Goal: Task Accomplishment & Management: Manage account settings

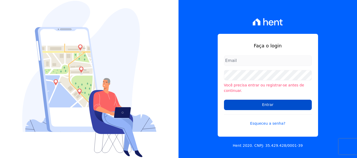
type input "[EMAIL_ADDRESS][DOMAIN_NAME]"
click at [256, 104] on input "Entrar" at bounding box center [268, 105] width 88 height 10
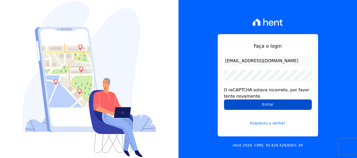
click at [234, 107] on input "Entrar" at bounding box center [268, 105] width 88 height 10
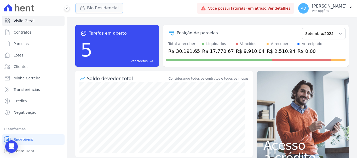
click at [106, 8] on button "Bio Residencial" at bounding box center [99, 8] width 48 height 10
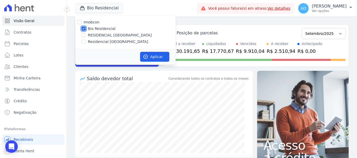
click at [83, 29] on input "Bio Residencial" at bounding box center [83, 29] width 4 height 4
checkbox input "true"
click at [151, 58] on button "Aplicar" at bounding box center [154, 57] width 29 height 10
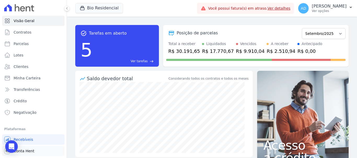
click at [29, 150] on span "Conta Hent" at bounding box center [24, 151] width 21 height 5
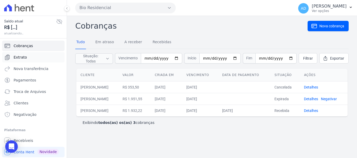
click at [24, 58] on span "Extrato" at bounding box center [20, 57] width 13 height 5
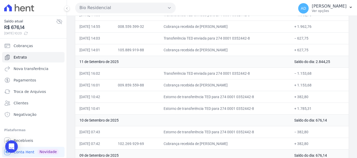
scroll to position [157, 0]
drag, startPoint x: 218, startPoint y: 96, endPoint x: 198, endPoint y: 96, distance: 19.8
click at [198, 96] on td "Estorno de transferência TED para 274 0001 0352442-8" at bounding box center [224, 97] width 131 height 12
drag, startPoint x: 220, startPoint y: 85, endPoint x: 216, endPoint y: 85, distance: 3.7
click at [216, 85] on td "Cobrança recebida de KLINSMMAN DA SILVA SERRA" at bounding box center [224, 85] width 131 height 12
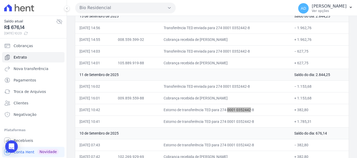
scroll to position [131, 0]
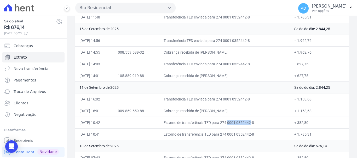
drag, startPoint x: 221, startPoint y: 76, endPoint x: 201, endPoint y: 76, distance: 20.1
click at [201, 76] on td "Cobrança recebida de SAMANTHA VIEIRA DE SOUZA" at bounding box center [224, 76] width 131 height 12
drag, startPoint x: 220, startPoint y: 51, endPoint x: 209, endPoint y: 51, distance: 11.2
click at [209, 51] on td "Cobrança recebida de ERICA CAROLINE KREBS IESKI" at bounding box center [224, 52] width 131 height 12
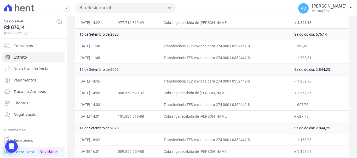
scroll to position [78, 0]
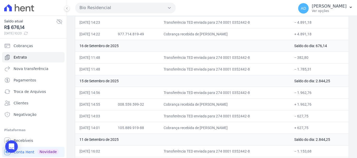
drag, startPoint x: 219, startPoint y: 56, endPoint x: 208, endPoint y: 56, distance: 11.0
click at [208, 56] on td "Transferência TED enviada para 274 0001 0352442-8" at bounding box center [224, 58] width 131 height 12
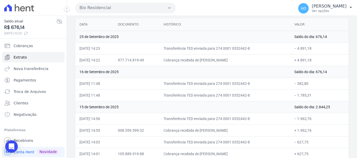
scroll to position [26, 0]
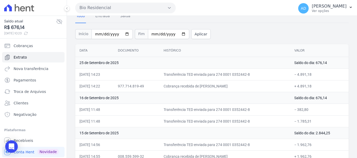
drag, startPoint x: 219, startPoint y: 85, endPoint x: 208, endPoint y: 85, distance: 11.5
click at [215, 85] on td "Cobrança recebida de ANTONIO ROBERTO RAMOS" at bounding box center [224, 86] width 131 height 12
click at [208, 85] on td "Cobrança recebida de ANTONIO ROBERTO RAMOS" at bounding box center [224, 86] width 131 height 12
click at [83, 9] on button "Bio Residencial" at bounding box center [125, 8] width 100 height 10
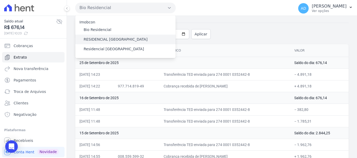
click at [89, 39] on label "RESIDENCIAL ALTOS DA COLINA" at bounding box center [116, 39] width 64 height 5
click at [0, 0] on input "RESIDENCIAL ALTOS DA COLINA" at bounding box center [0, 0] width 0 height 0
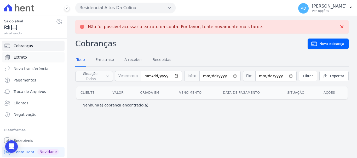
click at [25, 60] on span "Extrato" at bounding box center [20, 57] width 13 height 5
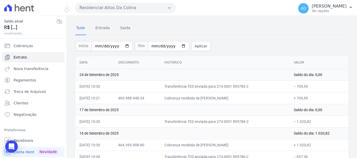
scroll to position [26, 0]
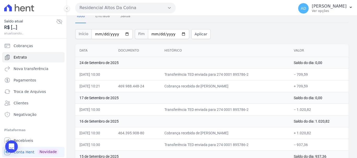
drag, startPoint x: 231, startPoint y: 111, endPoint x: 219, endPoint y: 111, distance: 12.5
click at [219, 111] on td "Transferência TED enviada para 274 0001 895786-2" at bounding box center [224, 110] width 129 height 12
drag, startPoint x: 211, startPoint y: 86, endPoint x: 223, endPoint y: 86, distance: 12.0
click at [223, 86] on td "Cobrança recebida de MATHEUS DE ALMEIDA ROGANI" at bounding box center [224, 86] width 129 height 12
click at [94, 9] on button "Residencial Altos Da Colina" at bounding box center [125, 8] width 100 height 10
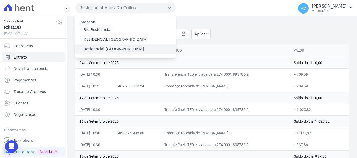
click at [102, 50] on label "Residencial Serra da Canastra" at bounding box center [114, 48] width 60 height 5
click at [0, 0] on input "Residencial Serra da Canastra" at bounding box center [0, 0] width 0 height 0
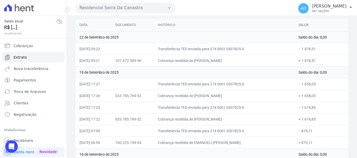
scroll to position [52, 0]
